Goal: Task Accomplishment & Management: Use online tool/utility

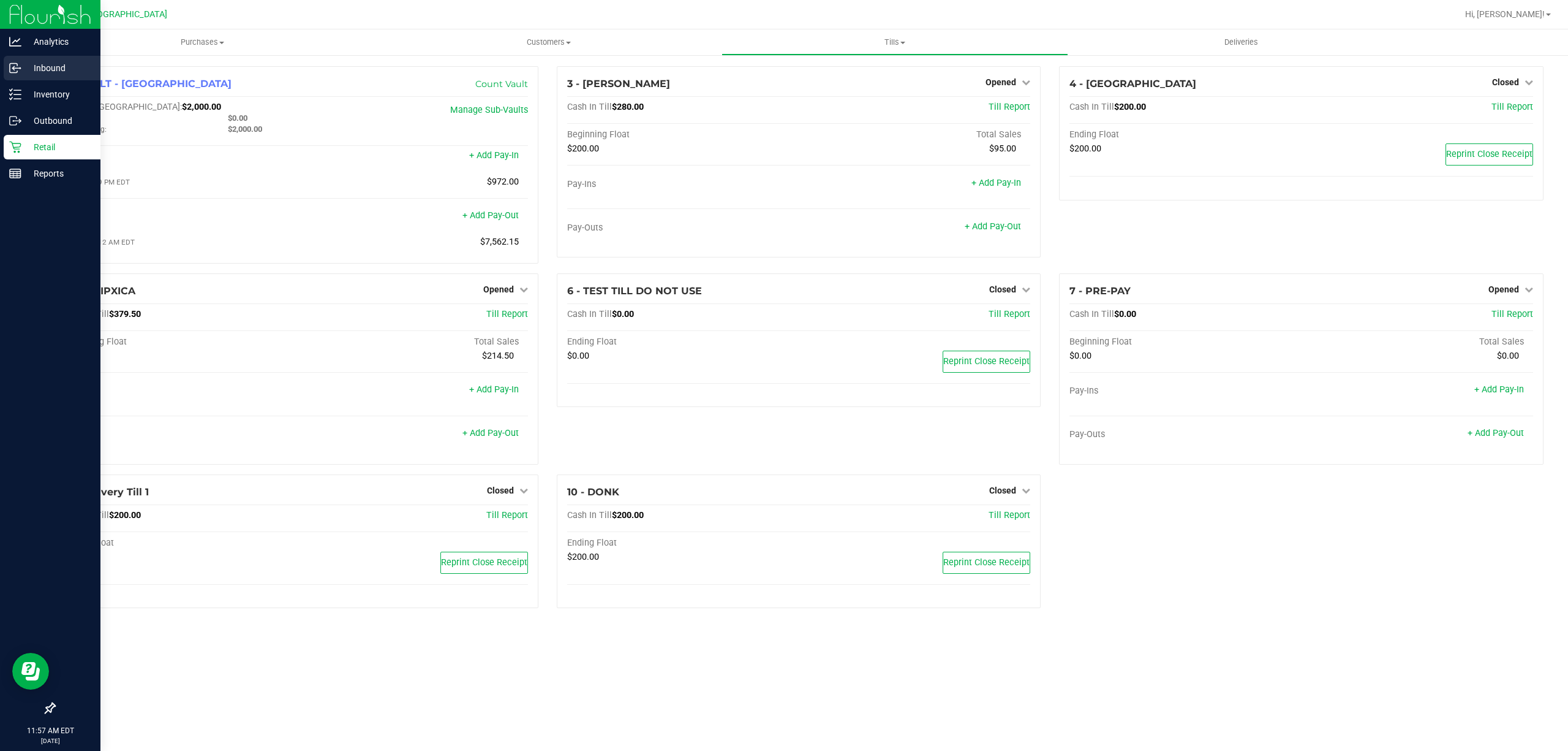
click at [61, 61] on p "Inbound" at bounding box center [58, 67] width 73 height 15
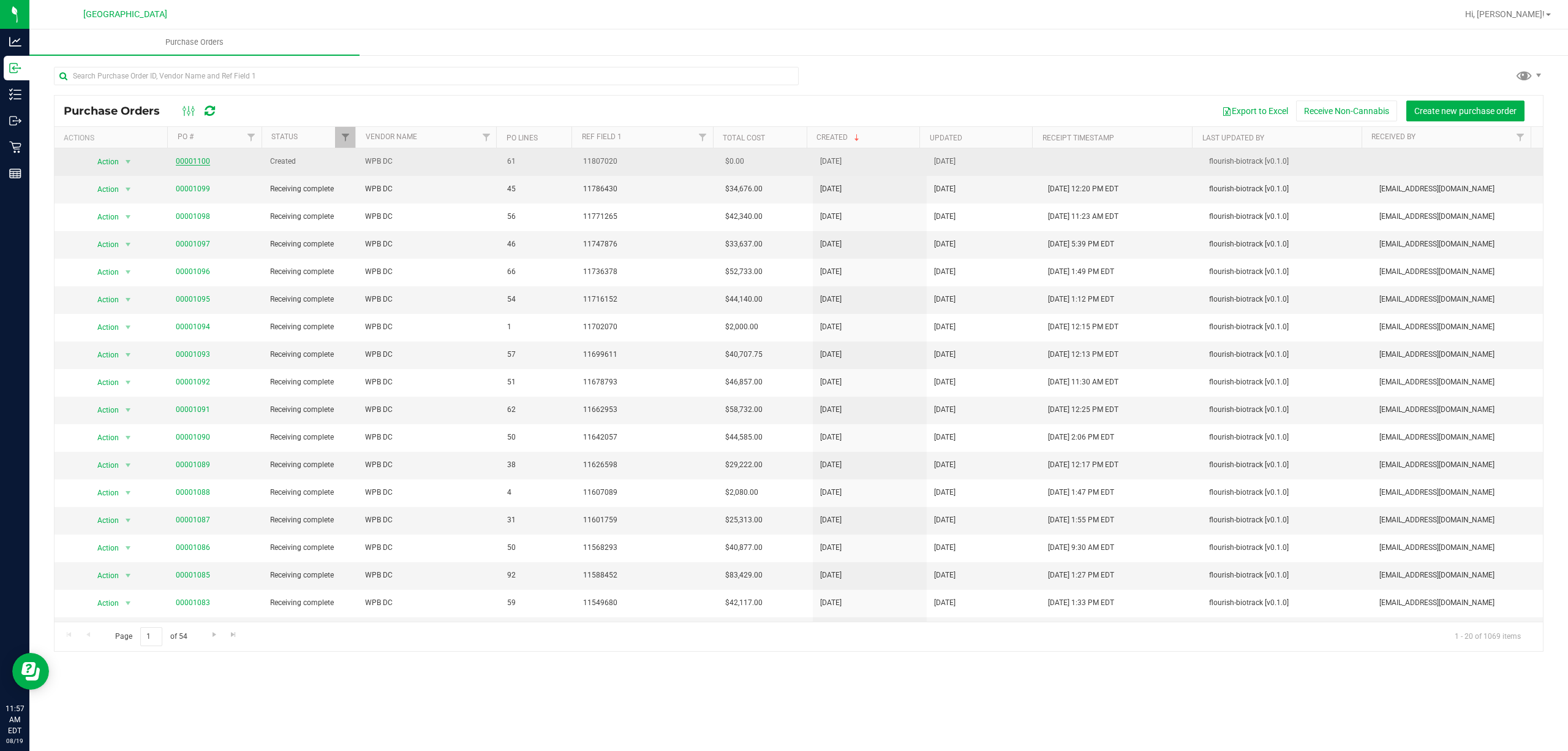
click at [198, 158] on link "00001100" at bounding box center [193, 161] width 35 height 9
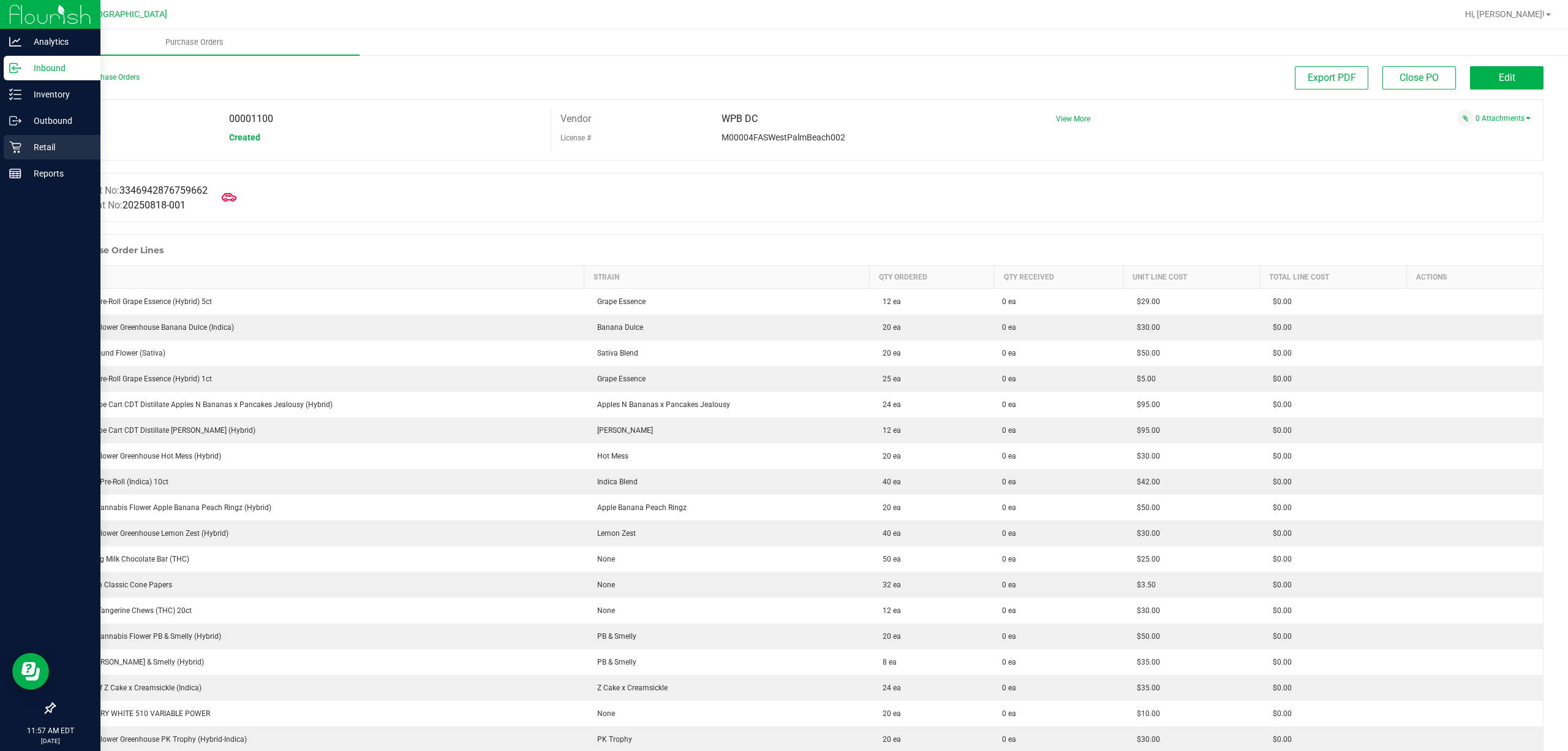
click at [18, 142] on icon at bounding box center [16, 147] width 12 height 12
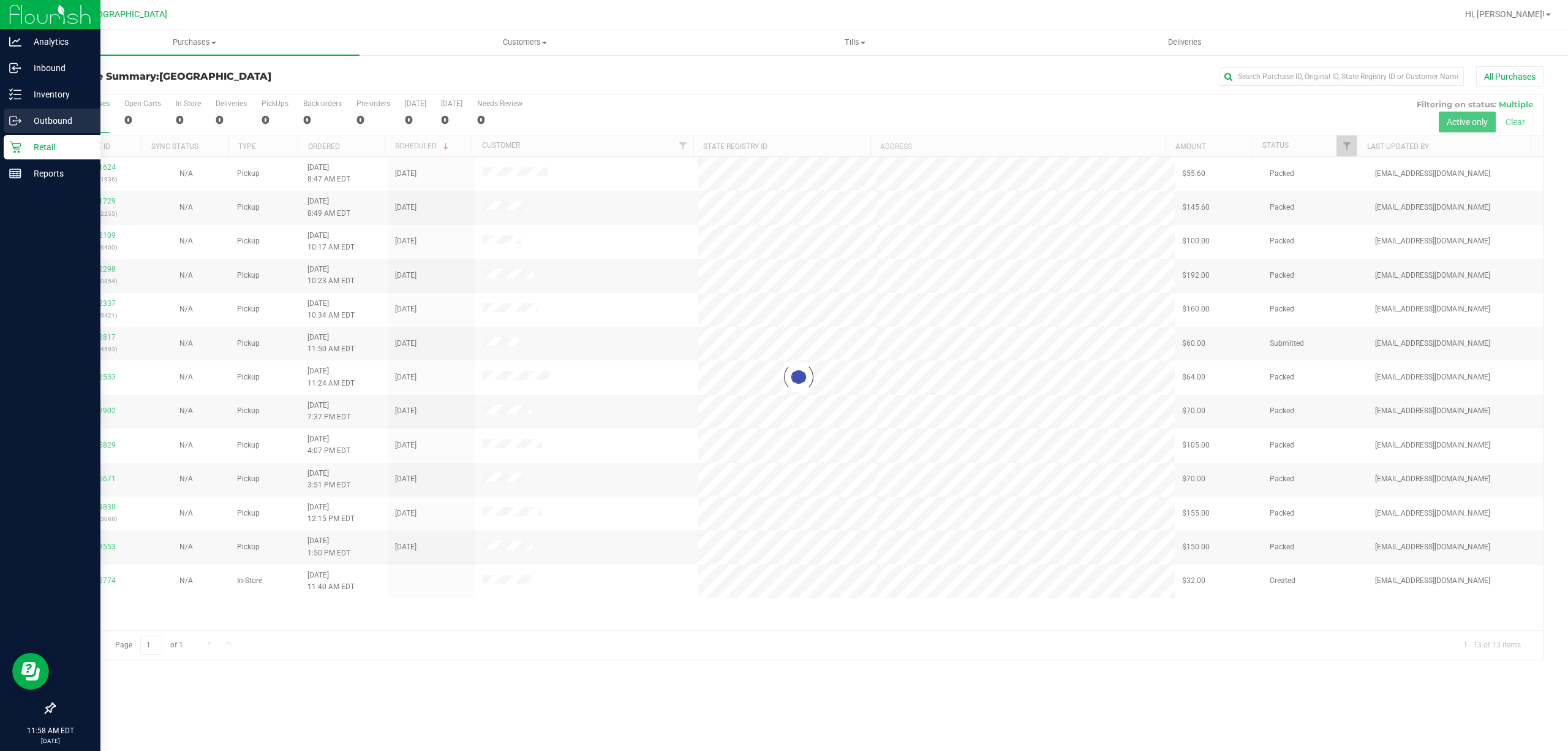
click at [12, 110] on div "Outbound" at bounding box center [52, 121] width 97 height 24
click at [37, 119] on p "Outbound" at bounding box center [58, 120] width 73 height 15
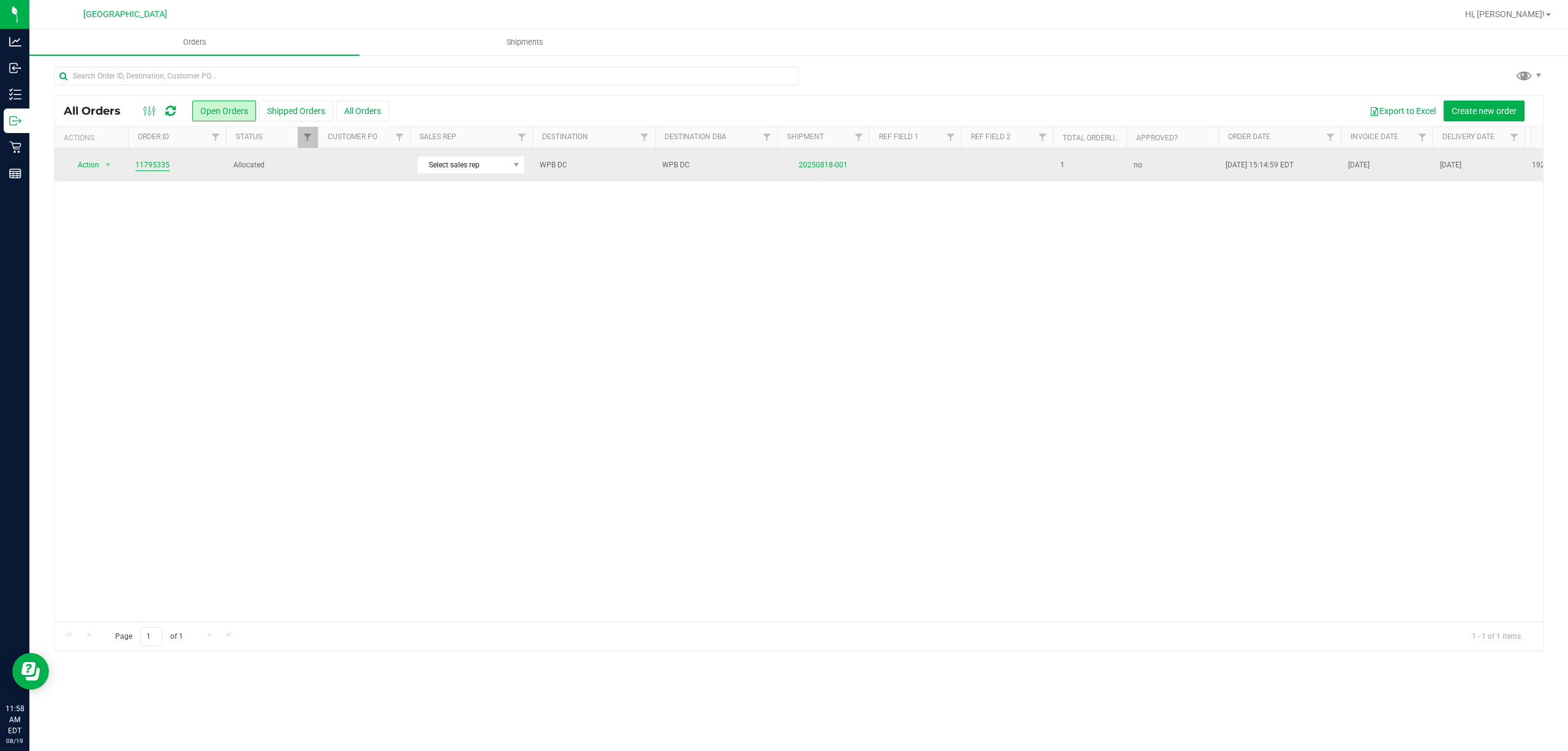
click at [143, 167] on link "11795335" at bounding box center [153, 165] width 35 height 11
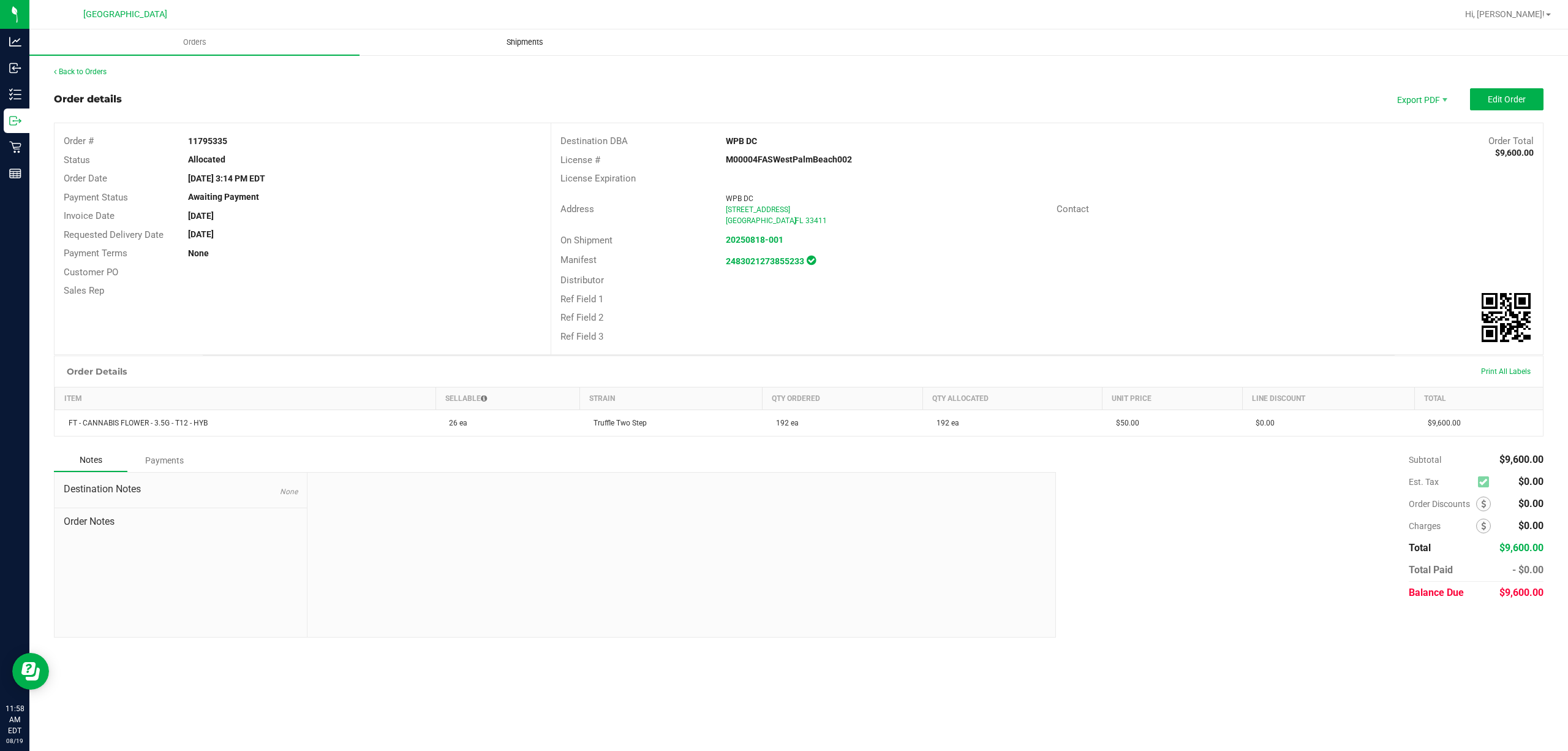
click at [517, 39] on span "Shipments" at bounding box center [525, 42] width 70 height 11
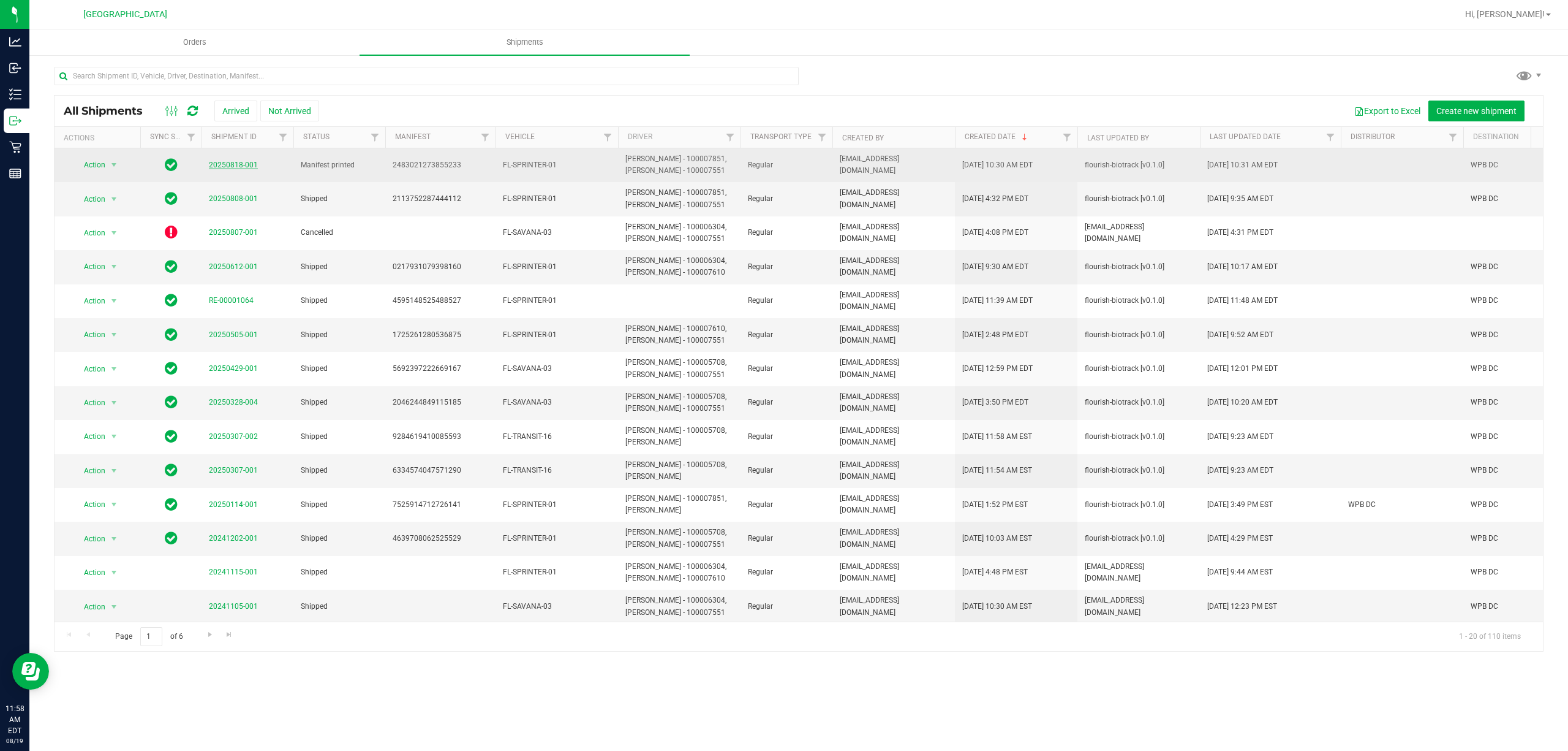
click at [217, 163] on link "20250818-001" at bounding box center [233, 165] width 49 height 9
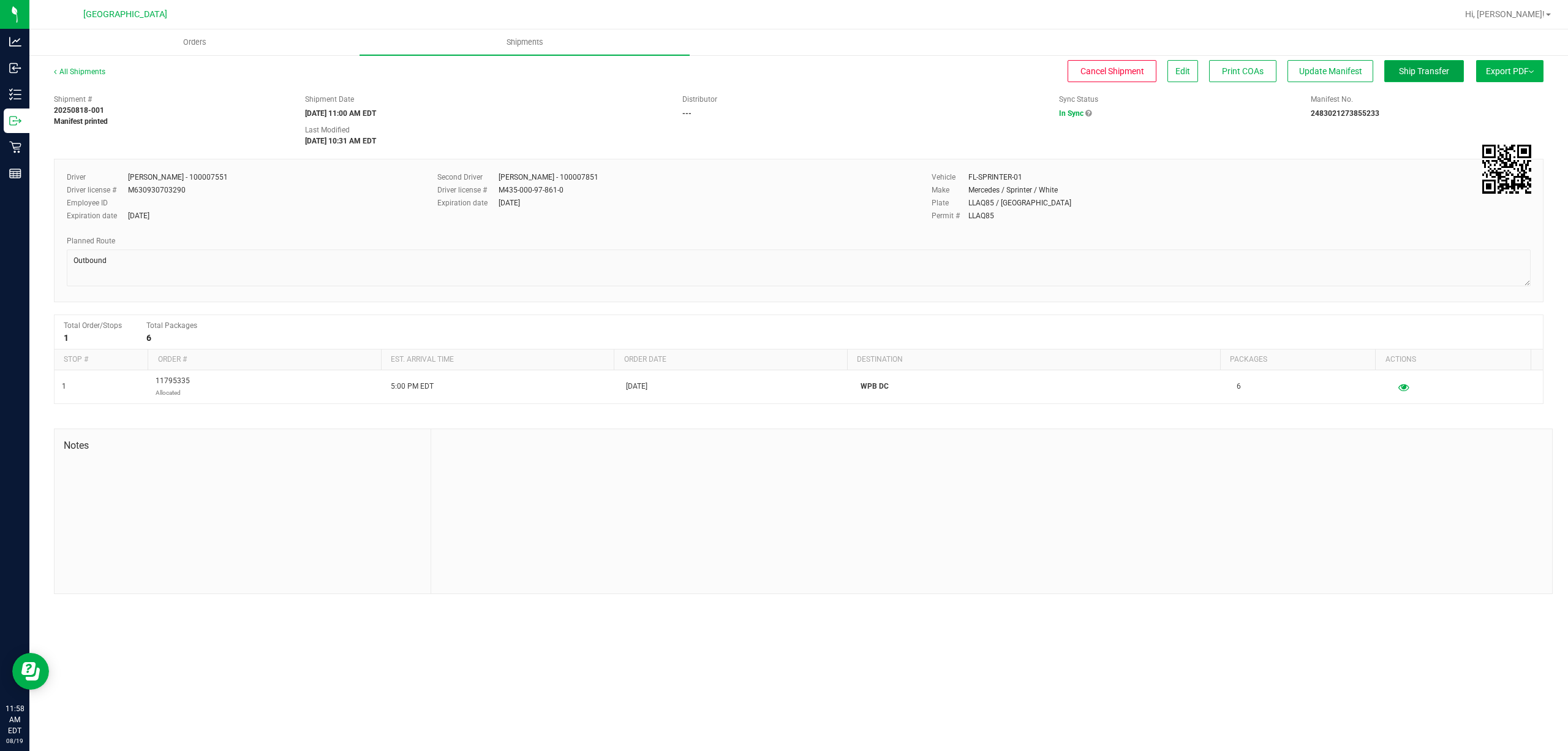
click at [1421, 74] on span "Ship Transfer" at bounding box center [1424, 71] width 50 height 9
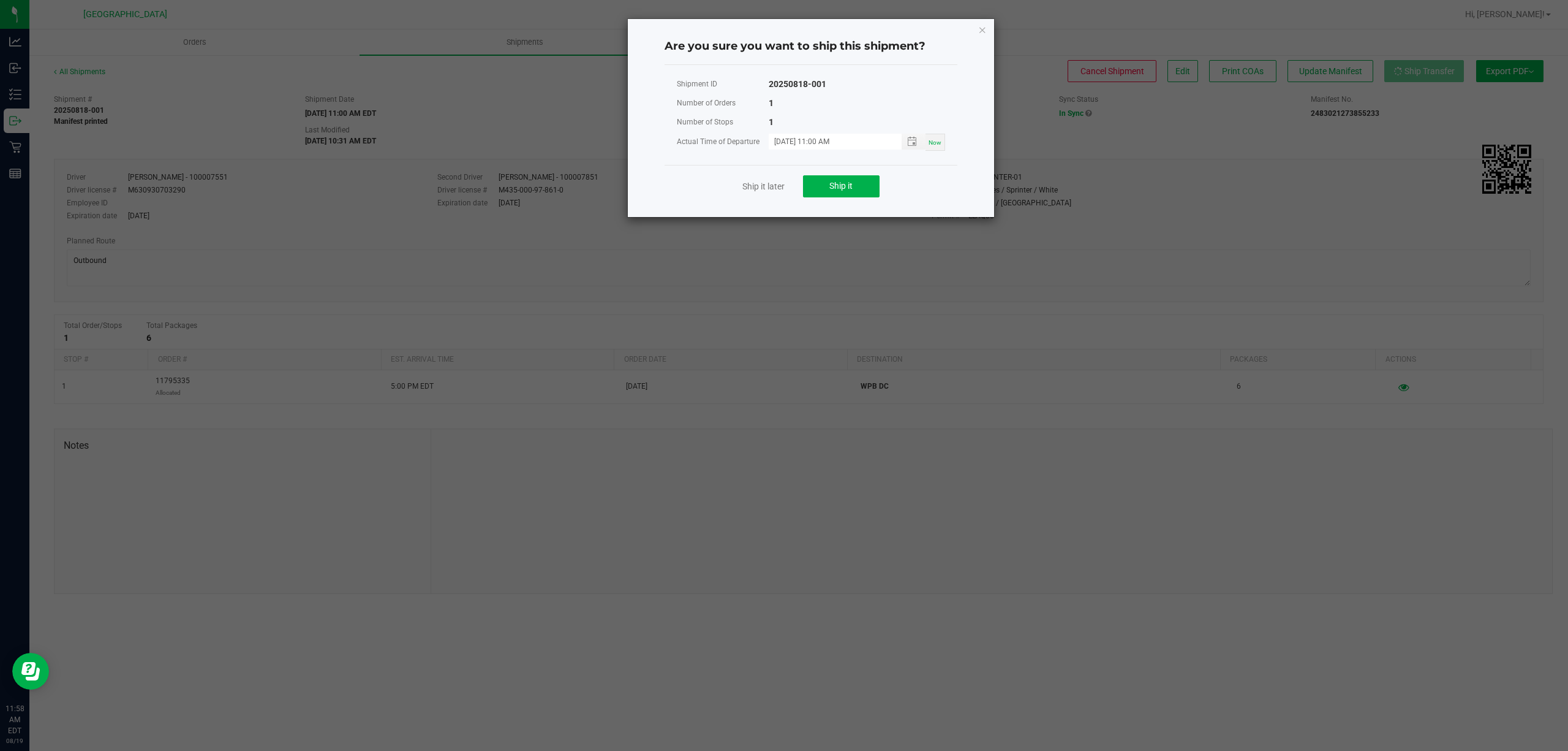
drag, startPoint x: 934, startPoint y: 141, endPoint x: 869, endPoint y: 161, distance: 68.0
click at [935, 141] on span "Now" at bounding box center [935, 142] width 13 height 7
type input "[DATE] 11:58 AM"
click at [834, 182] on span "Ship it" at bounding box center [841, 185] width 23 height 9
